Goal: Information Seeking & Learning: Find specific fact

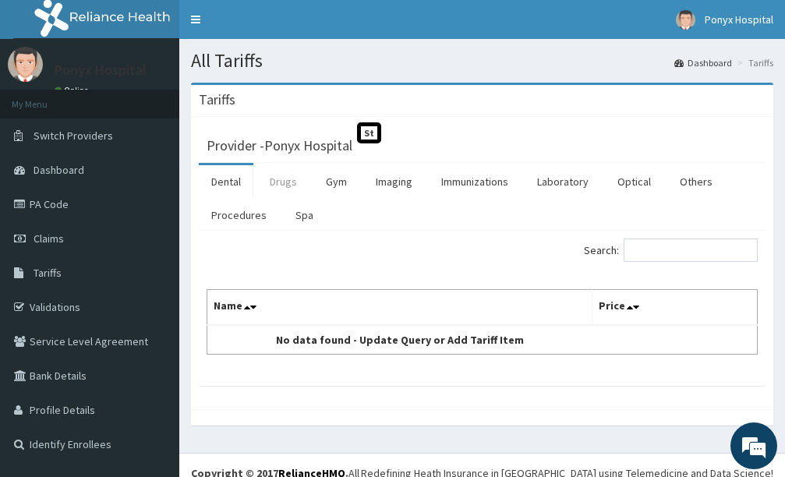
click at [280, 188] on link "Drugs" at bounding box center [283, 181] width 52 height 33
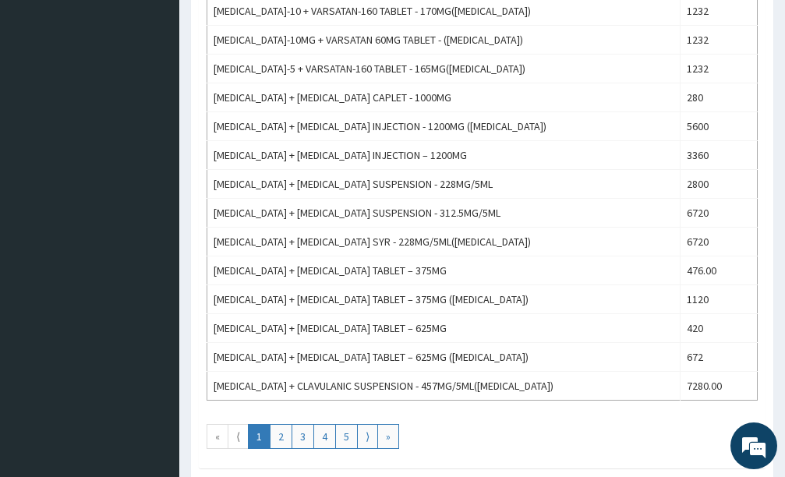
scroll to position [1387, 0]
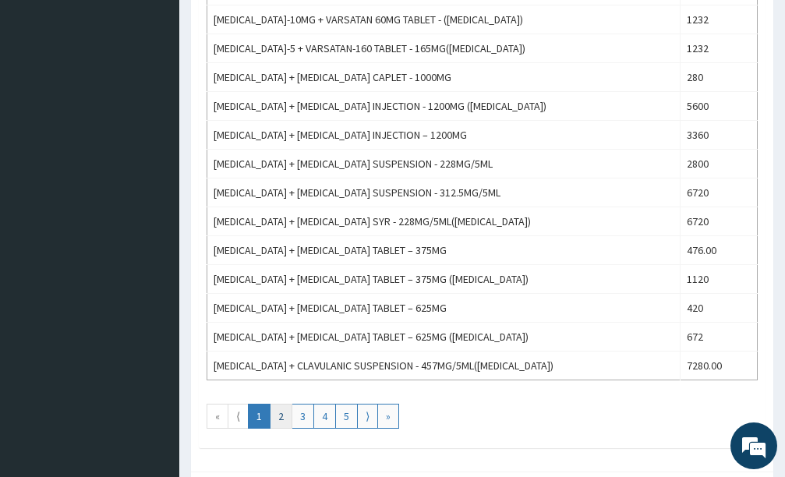
click at [281, 409] on link "2" at bounding box center [281, 416] width 23 height 25
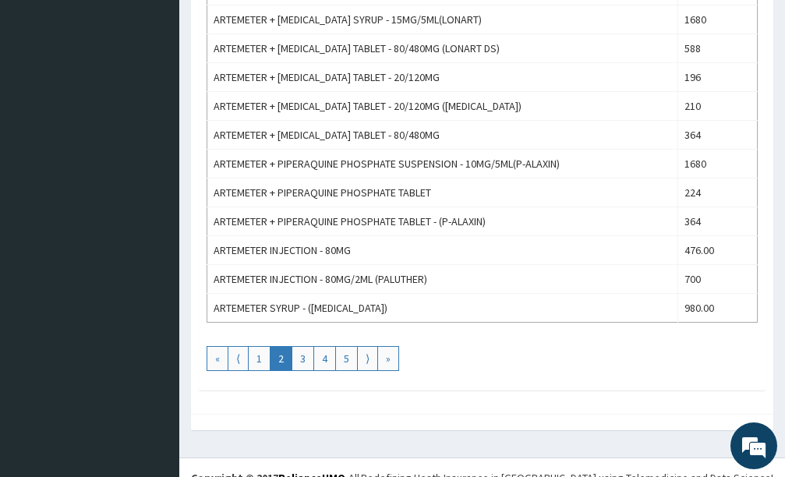
scroll to position [1465, 0]
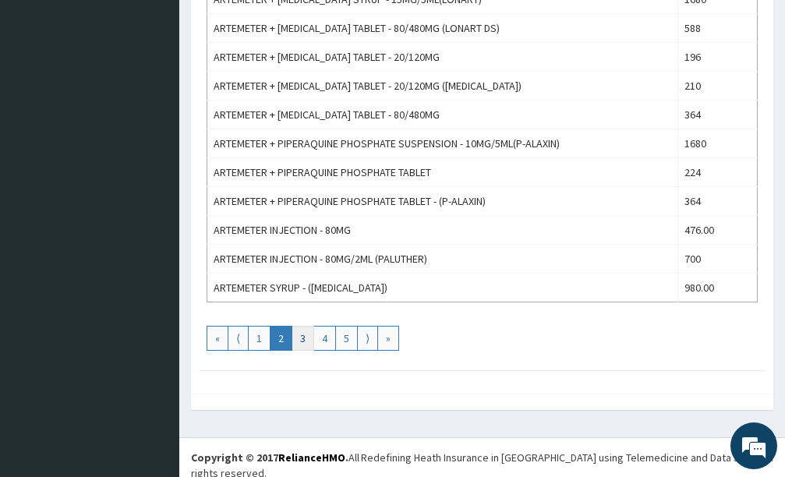
click at [299, 344] on link "3" at bounding box center [302, 338] width 23 height 25
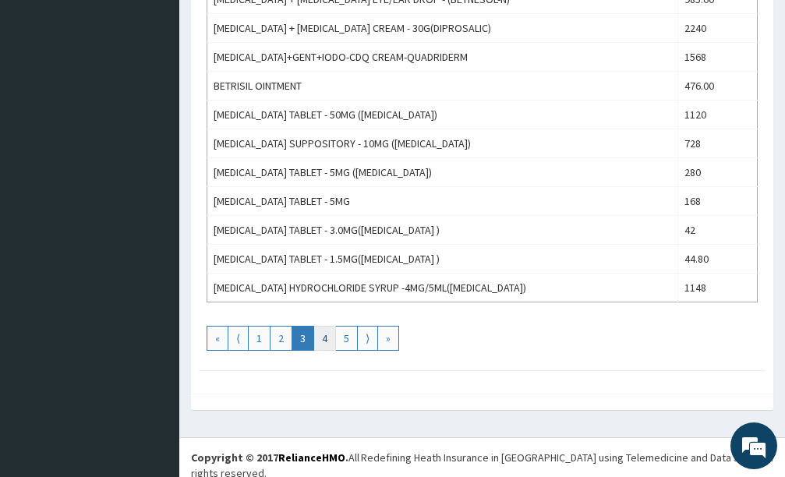
click at [326, 343] on link "4" at bounding box center [324, 338] width 23 height 25
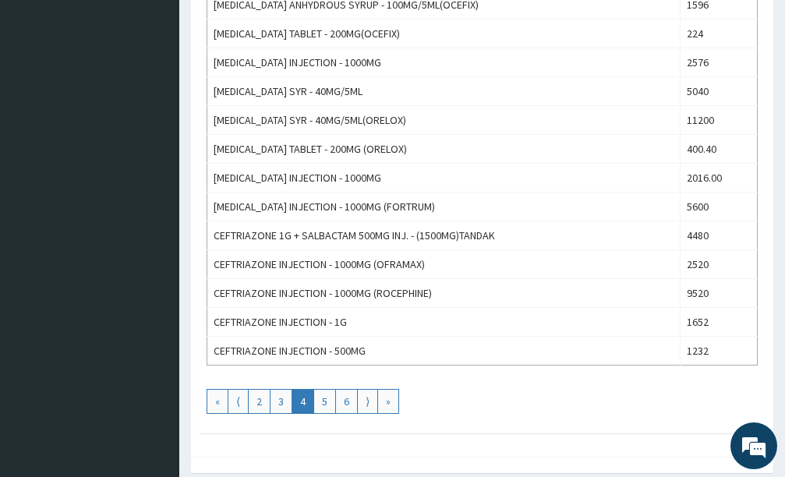
scroll to position [1402, 0]
click at [327, 399] on link "5" at bounding box center [324, 400] width 23 height 25
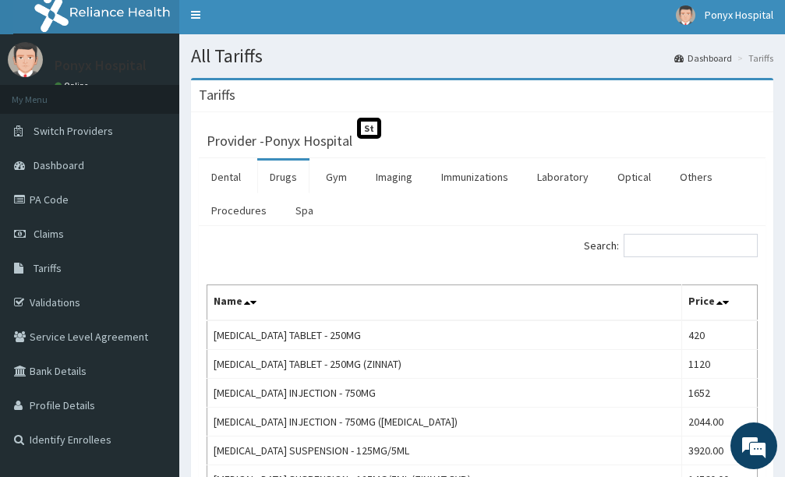
scroll to position [0, 0]
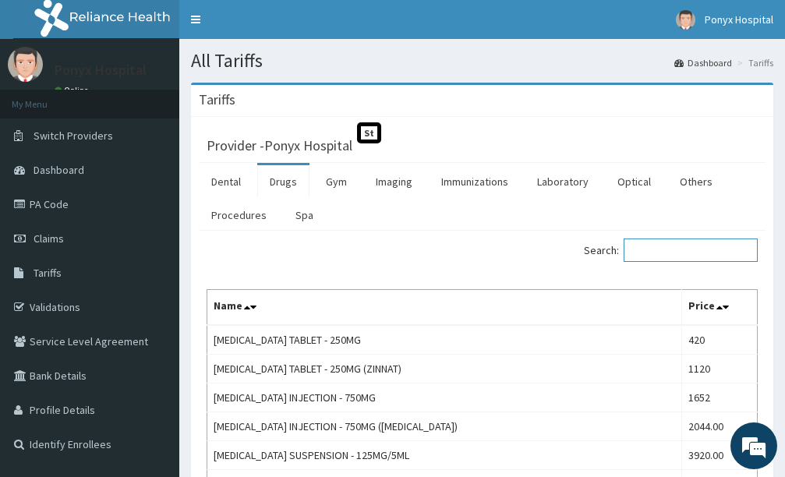
click at [672, 251] on input "Search:" at bounding box center [690, 249] width 134 height 23
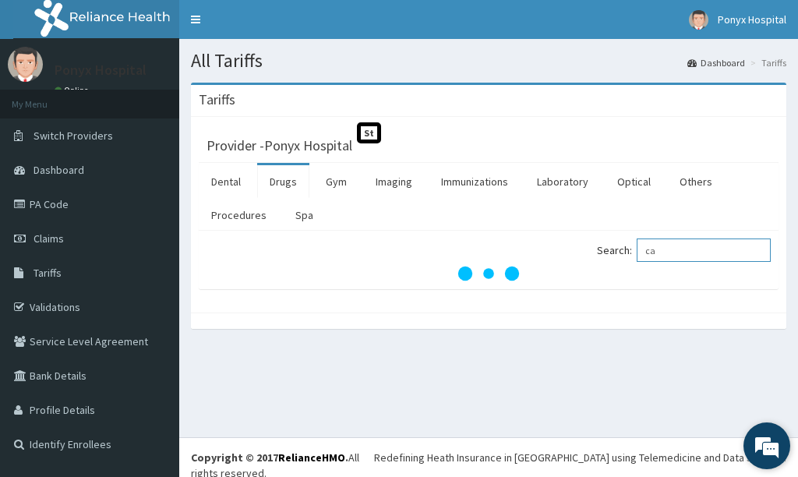
type input "c"
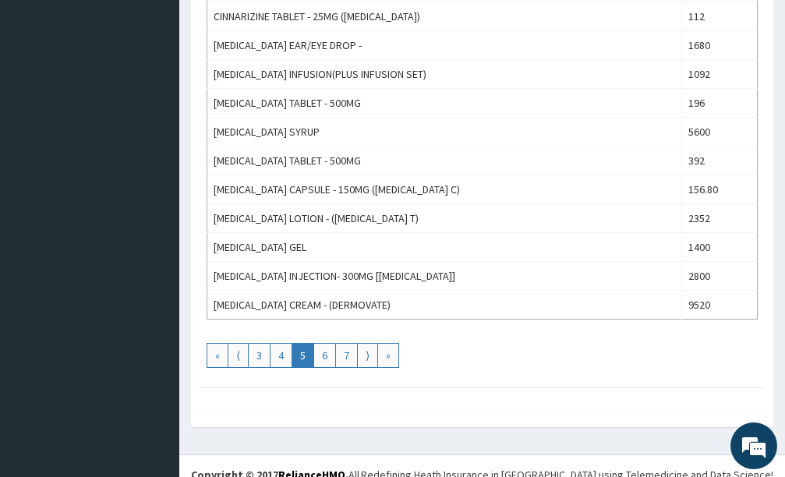
scroll to position [1465, 0]
